Goal: Information Seeking & Learning: Learn about a topic

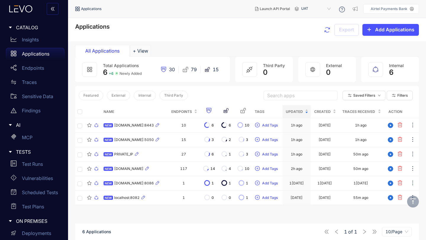
scroll to position [40, 0]
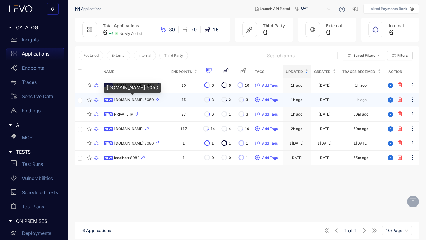
click at [138, 99] on span "[DOMAIN_NAME]:5050" at bounding box center [134, 100] width 40 height 4
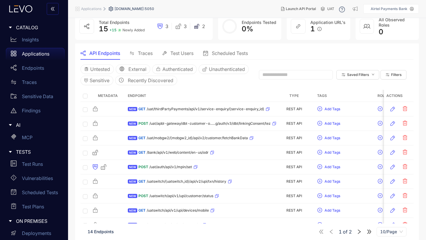
scroll to position [65, 0]
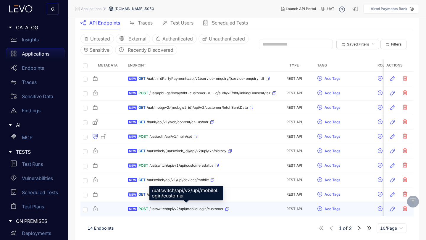
click at [182, 208] on span "/uatswitch/api/v2/upi/mobileLogin/customer" at bounding box center [186, 209] width 74 height 4
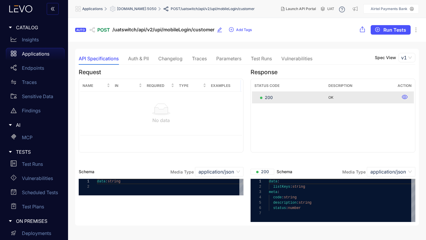
scroll to position [0, 0]
click at [33, 56] on p "Applications" at bounding box center [36, 53] width 28 height 5
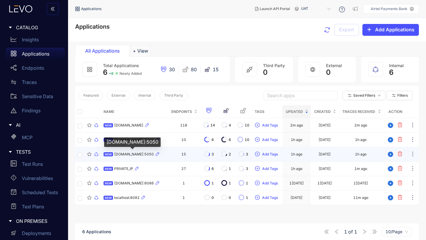
click at [135, 155] on span "[DOMAIN_NAME]:5050" at bounding box center [134, 154] width 40 height 4
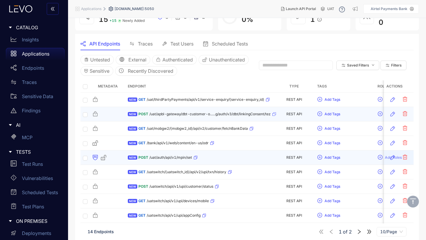
scroll to position [65, 0]
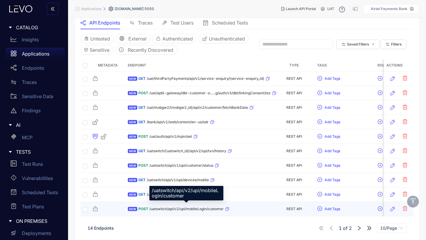
click at [200, 209] on span "/uatswitch/api/v2/upi/mobileLogin/customer" at bounding box center [186, 209] width 74 height 4
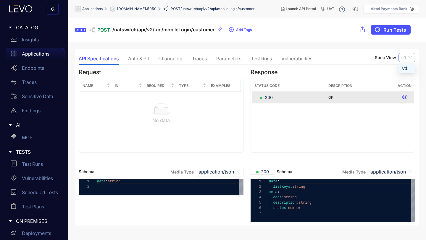
click at [411, 57] on span "v1" at bounding box center [407, 57] width 12 height 9
click at [403, 49] on div "**********" at bounding box center [247, 137] width 344 height 177
click at [393, 33] on button "Run Tests" at bounding box center [391, 29] width 40 height 9
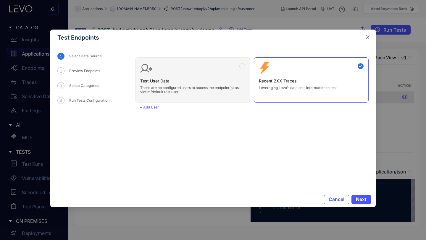
click at [366, 39] on icon "close" at bounding box center [368, 38] width 4 height 4
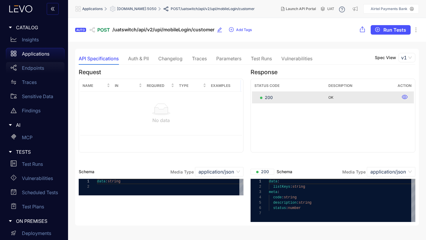
scroll to position [0, 0]
click at [36, 68] on p "Endpoints" at bounding box center [33, 67] width 22 height 5
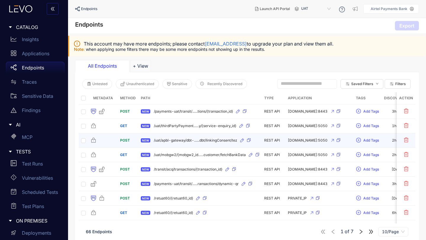
scroll to position [37, 0]
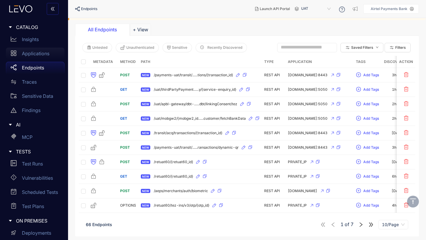
click at [34, 57] on div "Applications" at bounding box center [35, 54] width 59 height 12
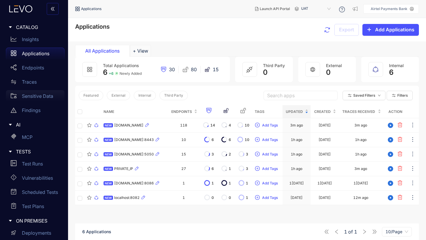
click at [33, 98] on p "Sensitive Data" at bounding box center [37, 96] width 31 height 5
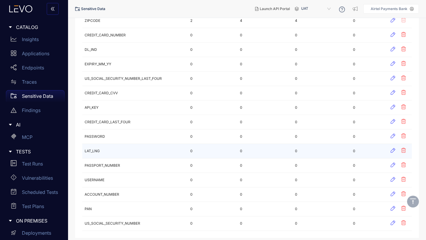
scroll to position [200, 0]
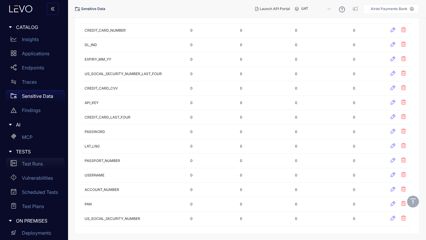
click at [37, 165] on p "Test Runs" at bounding box center [32, 163] width 21 height 5
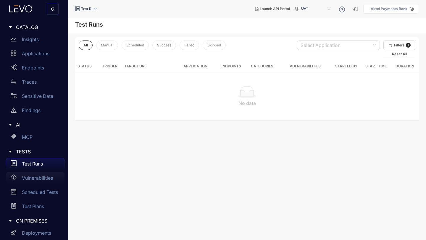
click at [41, 176] on p "Vulnerabilities" at bounding box center [37, 178] width 31 height 5
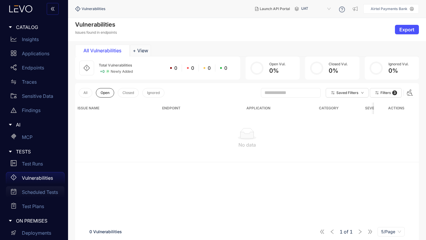
click at [39, 194] on p "Scheduled Tests" at bounding box center [40, 192] width 36 height 5
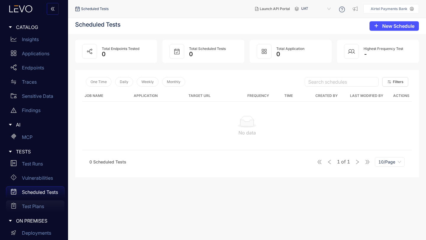
click at [34, 209] on p "Test Plans" at bounding box center [33, 206] width 22 height 5
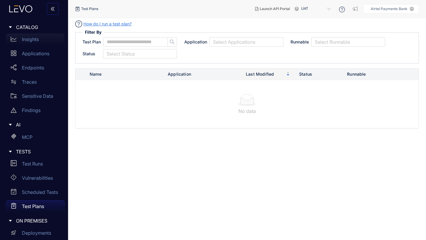
click at [31, 36] on div "Insights" at bounding box center [35, 39] width 59 height 12
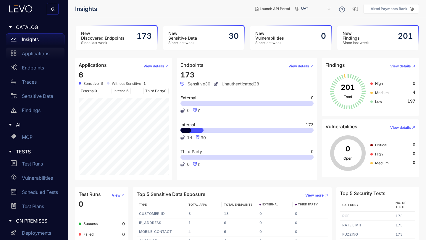
click at [42, 55] on p "Applications" at bounding box center [36, 53] width 28 height 5
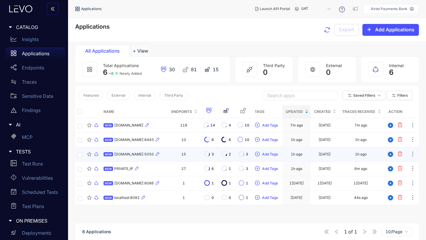
click at [136, 155] on span "[DOMAIN_NAME]:5050" at bounding box center [134, 154] width 40 height 4
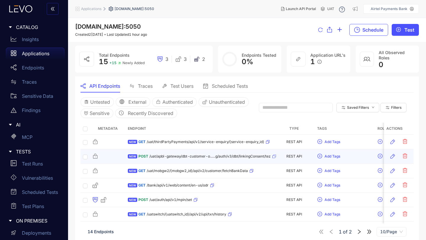
scroll to position [65, 0]
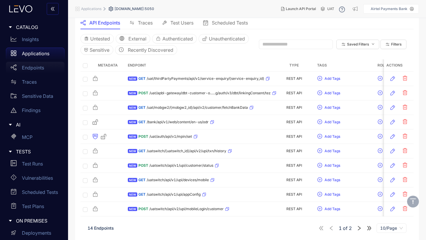
click at [35, 67] on p "Endpoints" at bounding box center [33, 67] width 22 height 5
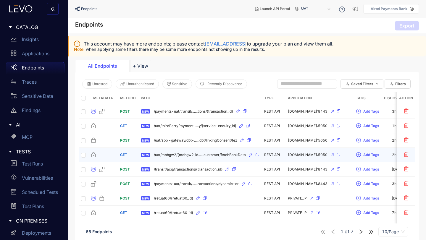
scroll to position [37, 0]
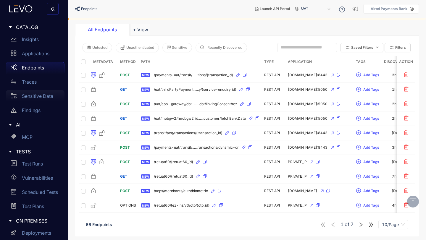
click at [33, 95] on p "Sensitive Data" at bounding box center [37, 96] width 31 height 5
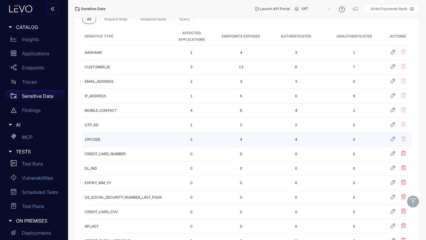
scroll to position [200, 0]
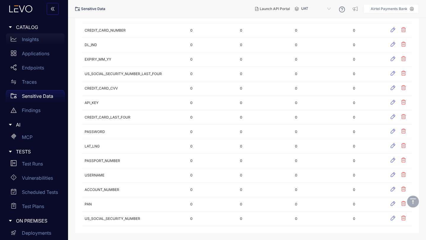
click at [29, 40] on p "Insights" at bounding box center [30, 39] width 17 height 5
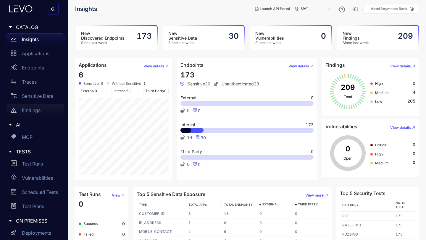
click at [32, 112] on p "Findings" at bounding box center [31, 110] width 19 height 5
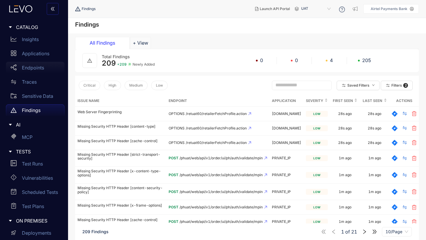
click at [33, 69] on p "Endpoints" at bounding box center [33, 67] width 22 height 5
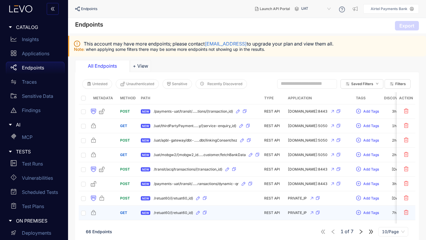
scroll to position [37, 0]
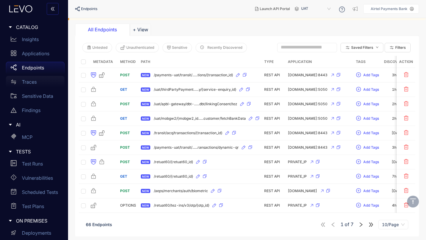
click at [30, 82] on p "Traces" at bounding box center [29, 81] width 15 height 5
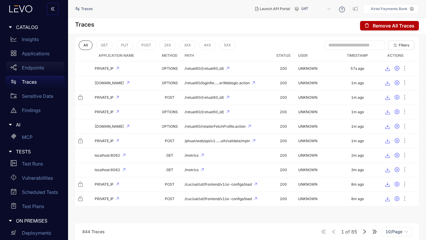
click at [30, 67] on p "Endpoints" at bounding box center [33, 67] width 22 height 5
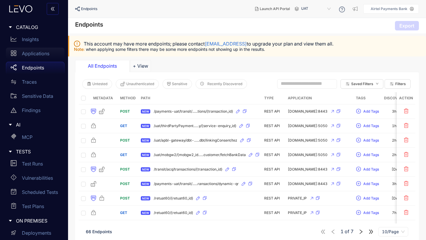
click at [38, 53] on p "Applications" at bounding box center [36, 53] width 28 height 5
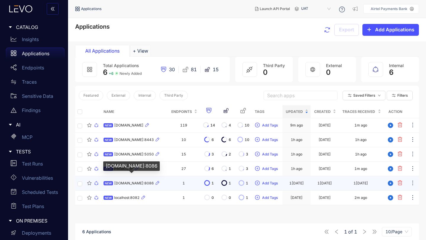
click at [132, 184] on span "[DOMAIN_NAME]:8086" at bounding box center [134, 183] width 40 height 4
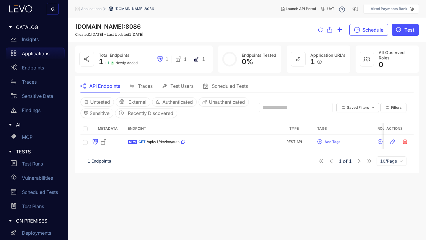
click at [33, 54] on p "Applications" at bounding box center [36, 53] width 28 height 5
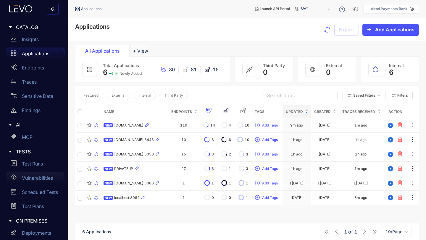
scroll to position [75, 0]
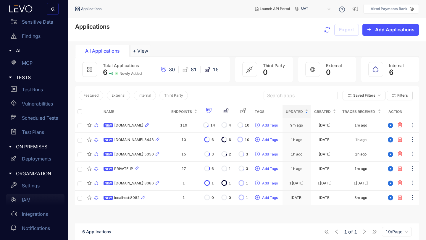
click at [27, 200] on p "IAM" at bounding box center [26, 199] width 9 height 5
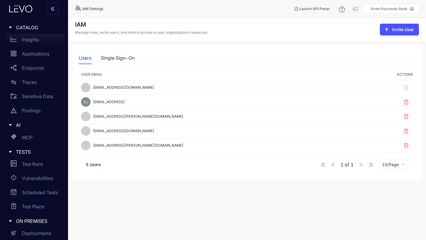
click at [31, 40] on p "Insights" at bounding box center [30, 39] width 17 height 5
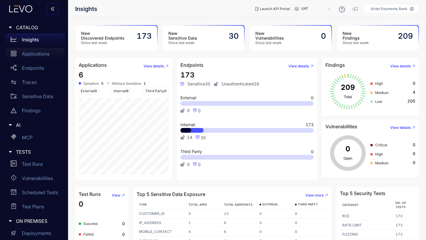
click at [33, 54] on p "Applications" at bounding box center [36, 53] width 28 height 5
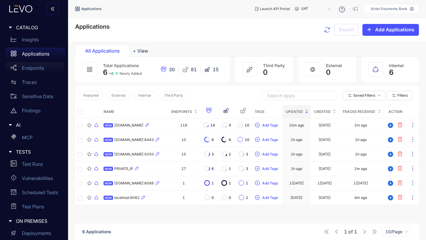
click at [34, 69] on p "Endpoints" at bounding box center [33, 67] width 22 height 5
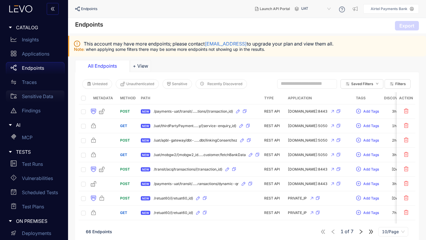
click at [34, 96] on p "Sensitive Data" at bounding box center [37, 96] width 31 height 5
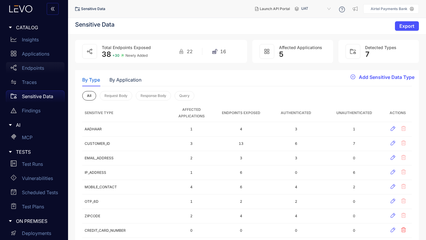
click at [31, 67] on p "Endpoints" at bounding box center [33, 67] width 22 height 5
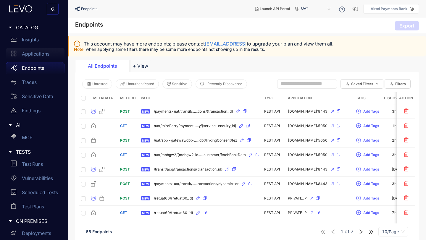
click at [33, 54] on p "Applications" at bounding box center [36, 53] width 28 height 5
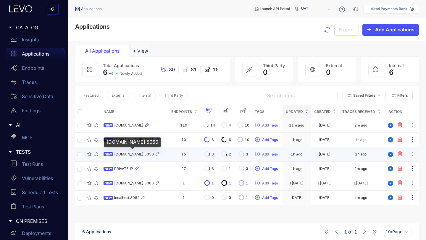
click at [137, 156] on span "[DOMAIN_NAME]:5050" at bounding box center [134, 154] width 40 height 4
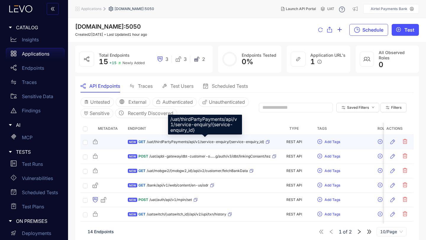
click at [180, 142] on span "/uat/thirdPartyPayments/api/v1/service-enquiry/{service-enquiry_id}" at bounding box center [206, 142] width 118 height 4
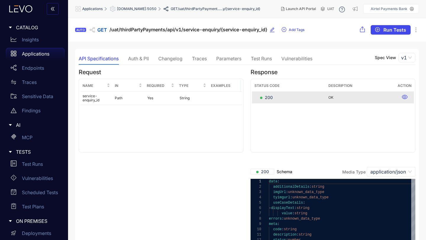
click at [390, 28] on span "Run Tests" at bounding box center [395, 29] width 23 height 5
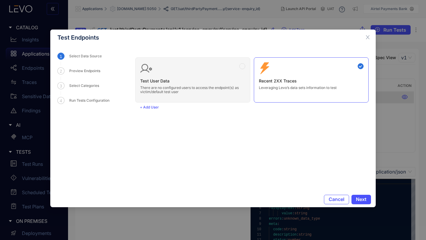
click at [168, 87] on div "Test User Data There are no configured users to access the endpoint(s) as victi…" at bounding box center [252, 78] width 234 height 50
click at [272, 89] on p "Leveraging Levo’s data sets information to test" at bounding box center [311, 88] width 105 height 4
click at [267, 92] on div "Zero Config Recent 2XX Traces Leveraging Levo’s data sets information to test" at bounding box center [311, 79] width 115 height 45
drag, startPoint x: 146, startPoint y: 108, endPoint x: 146, endPoint y: 149, distance: 40.6
click at [146, 149] on form "Test User Data There are no configured users to access the endpoint(s) as victi…" at bounding box center [252, 119] width 234 height 132
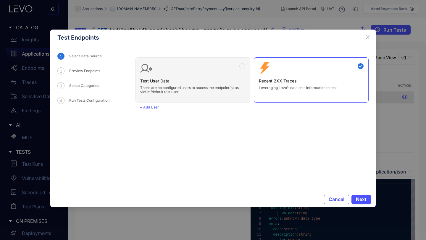
click at [157, 90] on div "Test User Data There are no configured users to access the endpoint(s) as victi…" at bounding box center [252, 78] width 234 height 50
click at [273, 86] on p "Leveraging Levo’s data sets information to test" at bounding box center [311, 88] width 105 height 4
click at [280, 80] on h3 "Recent 2XX Traces" at bounding box center [311, 81] width 105 height 5
click at [363, 200] on span "Next" at bounding box center [361, 199] width 11 height 5
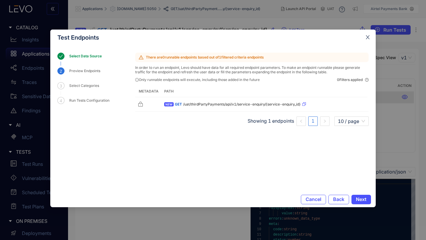
click at [367, 36] on icon "close" at bounding box center [368, 38] width 4 height 4
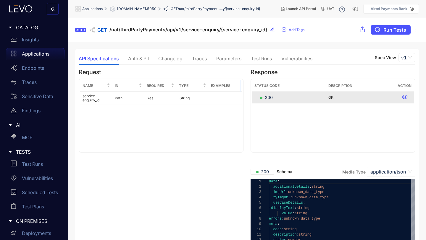
click at [139, 61] on div "Auth & PII" at bounding box center [138, 58] width 21 height 5
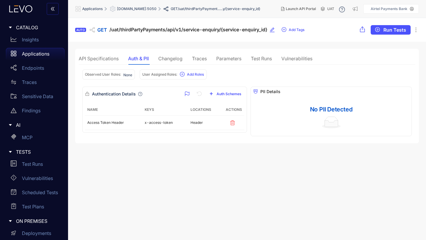
click at [168, 58] on div "Changelog" at bounding box center [170, 58] width 24 height 5
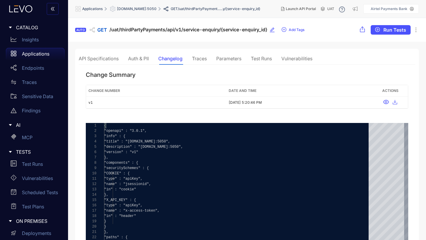
click at [199, 56] on div "Traces" at bounding box center [199, 58] width 15 height 5
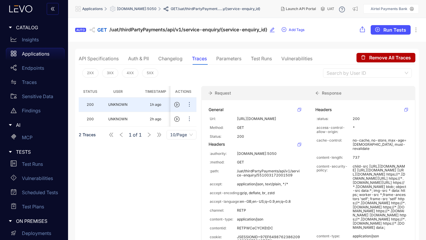
click at [231, 57] on div "Parameters" at bounding box center [228, 58] width 25 height 5
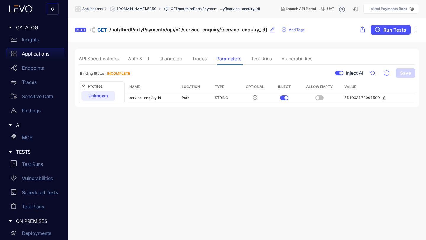
click at [202, 56] on div "Traces" at bounding box center [199, 58] width 15 height 5
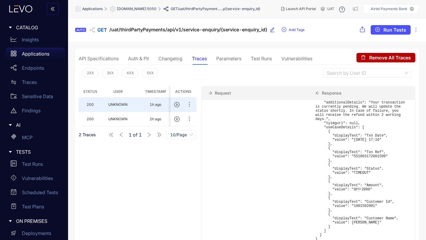
scroll to position [12, 0]
